Goal: Navigation & Orientation: Find specific page/section

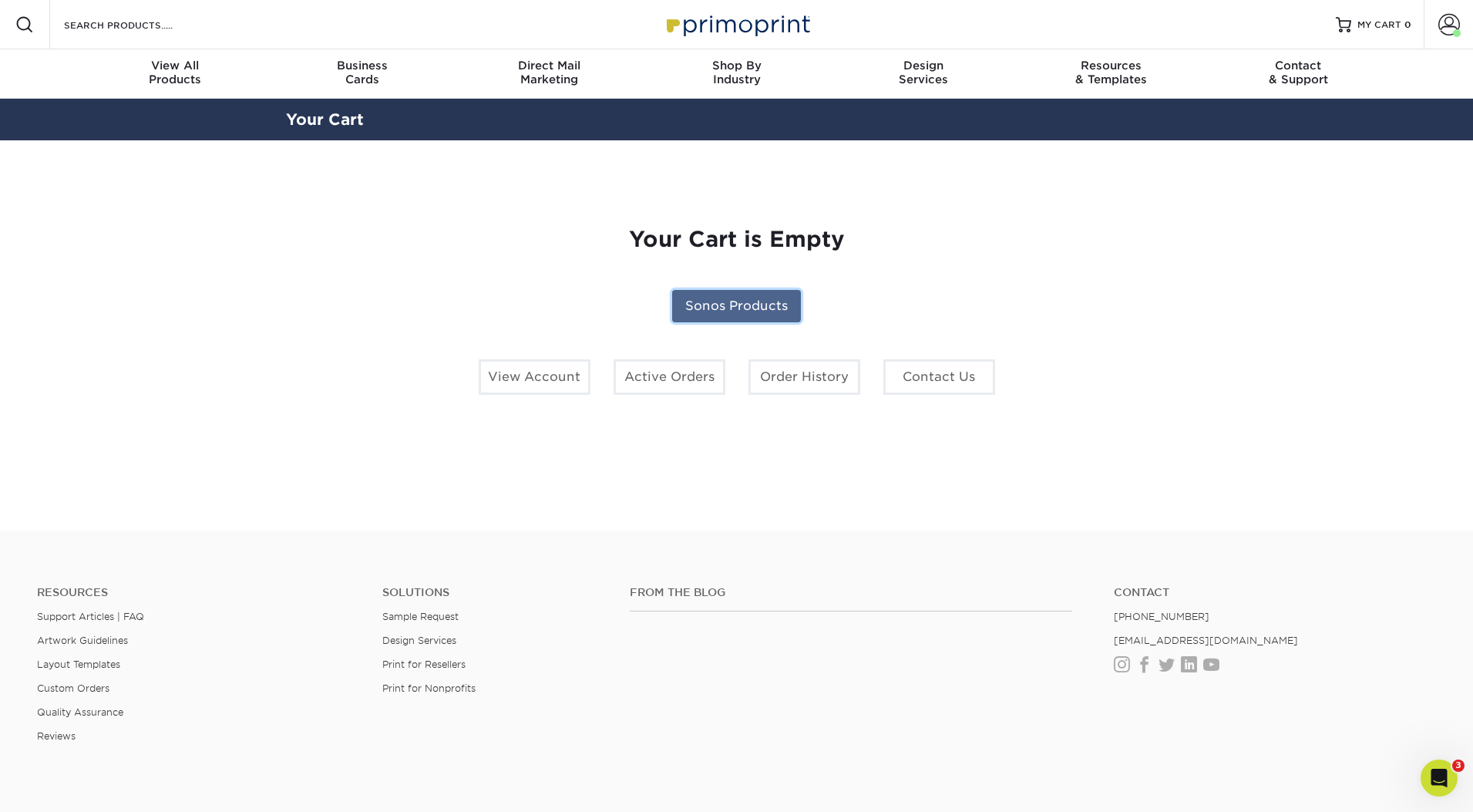
click at [752, 306] on link "Sonos Products" at bounding box center [736, 306] width 129 height 33
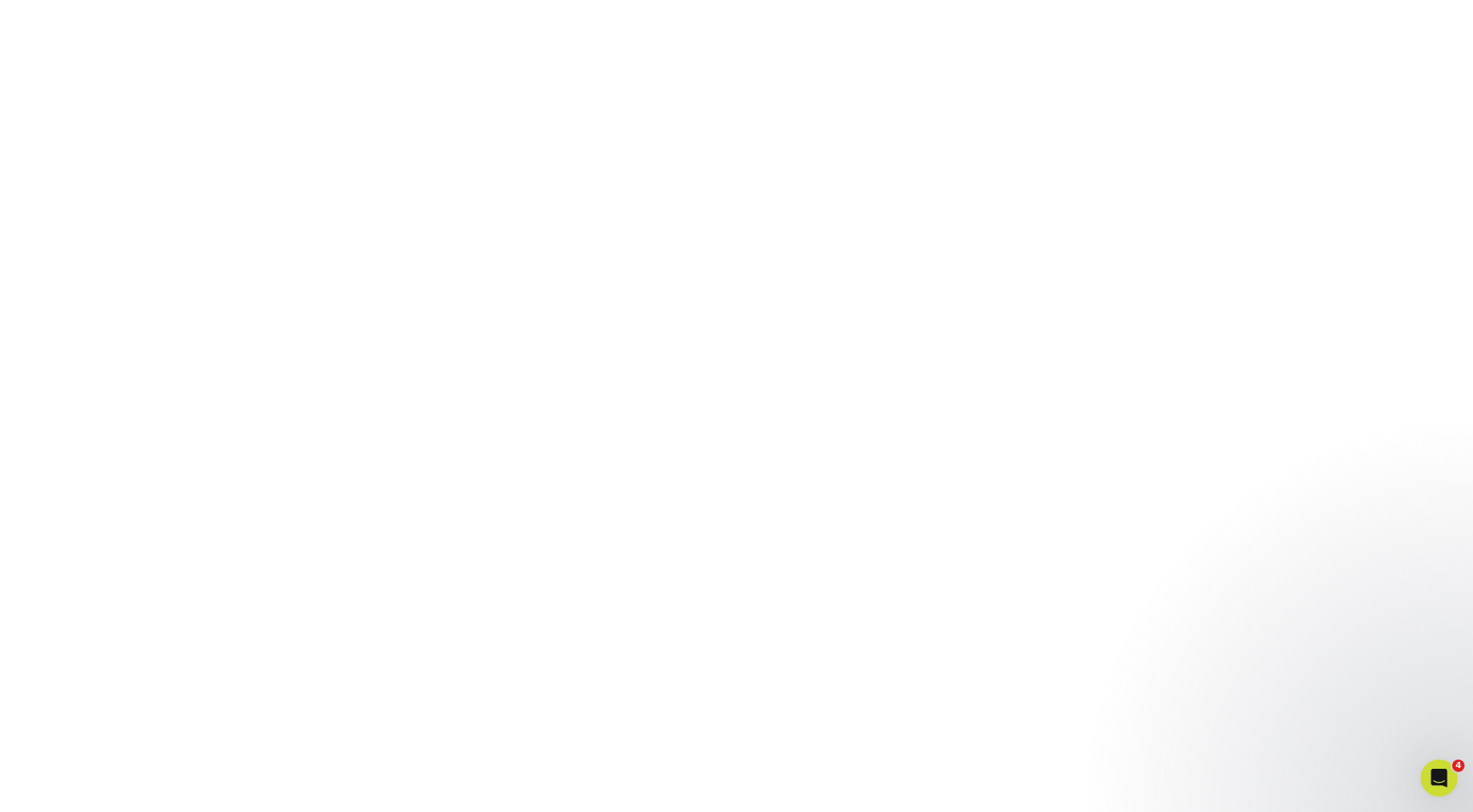
scroll to position [259, 0]
